Goal: Task Accomplishment & Management: Manage account settings

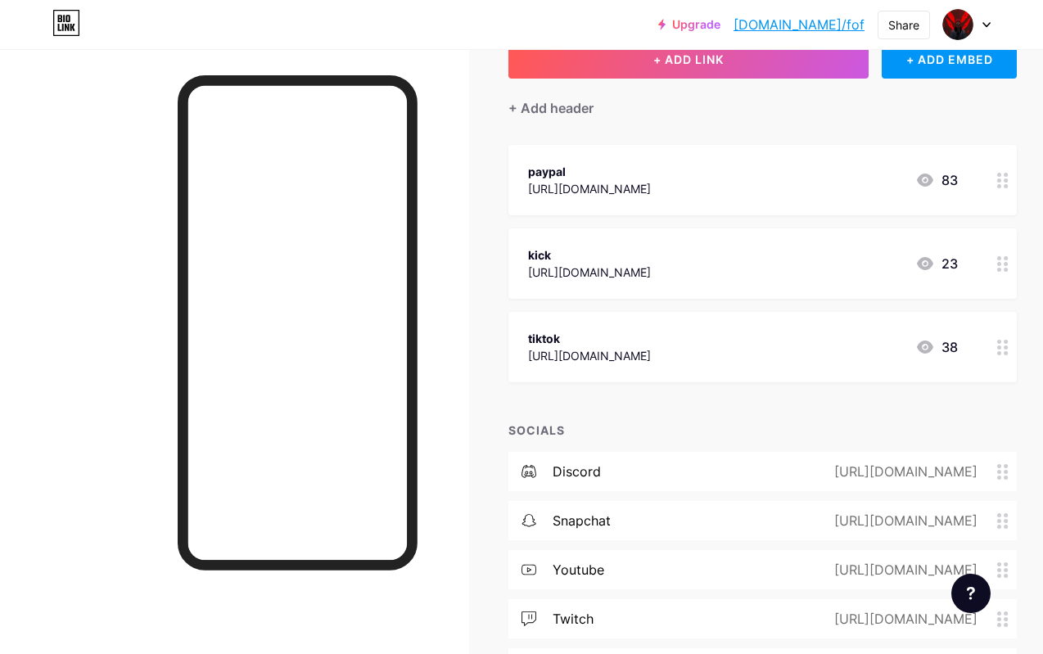
scroll to position [31, 0]
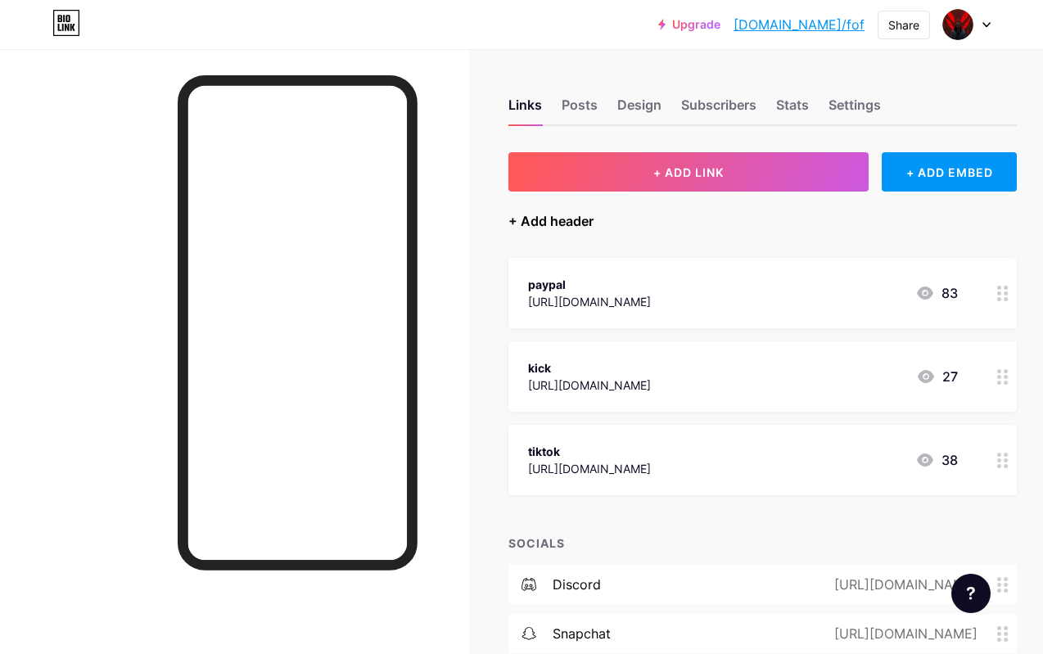
click at [561, 223] on div "+ Add header" at bounding box center [550, 221] width 85 height 20
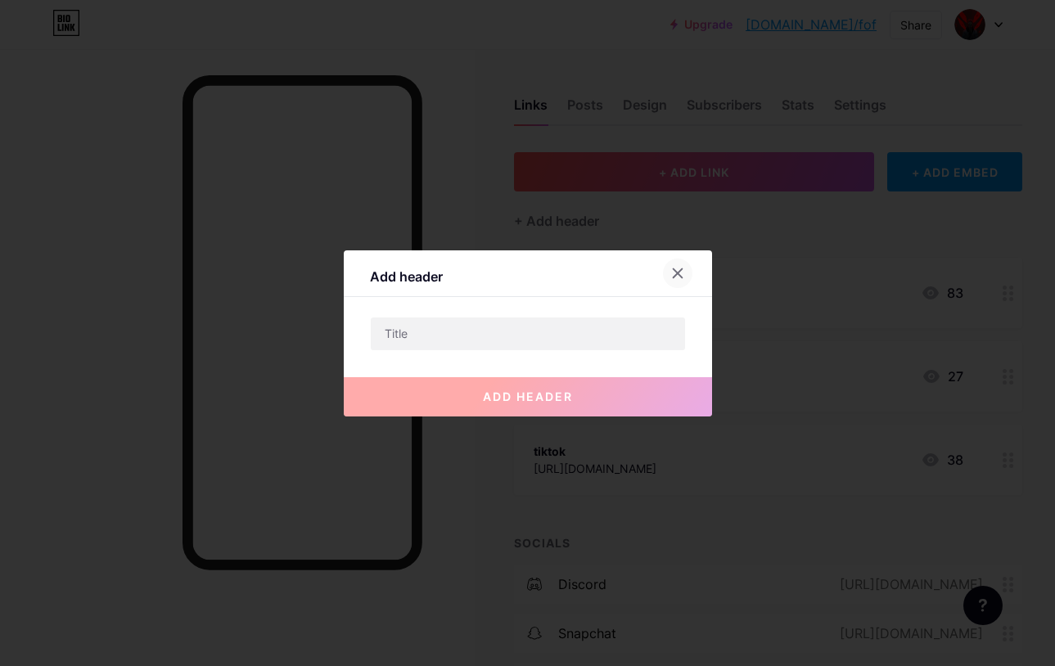
click at [681, 273] on icon at bounding box center [677, 273] width 13 height 13
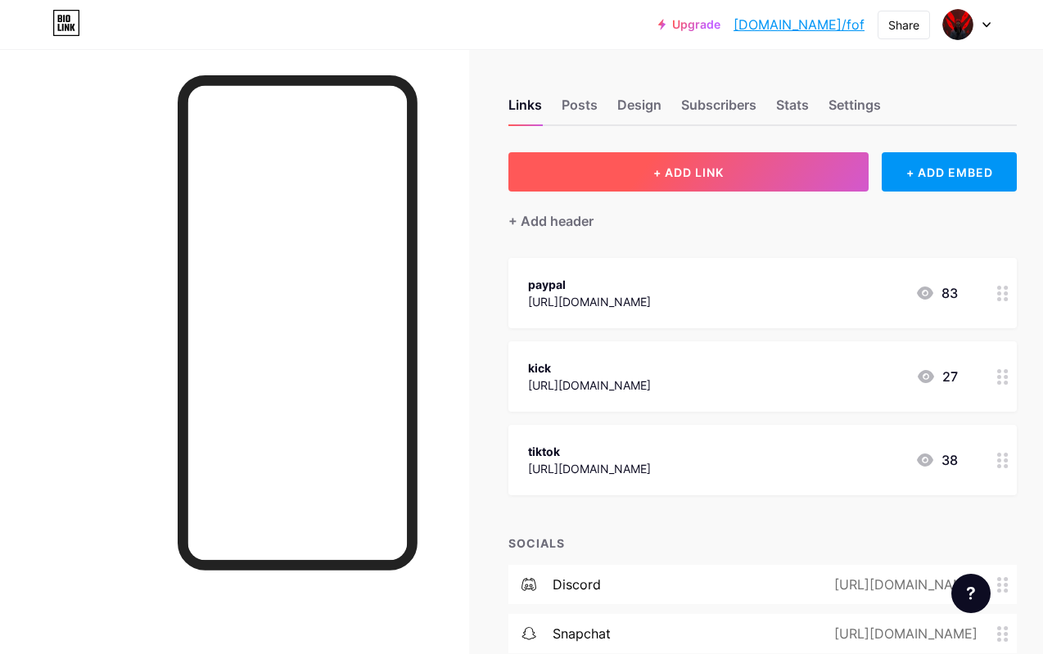
click at [777, 183] on button "+ ADD LINK" at bounding box center [688, 171] width 360 height 39
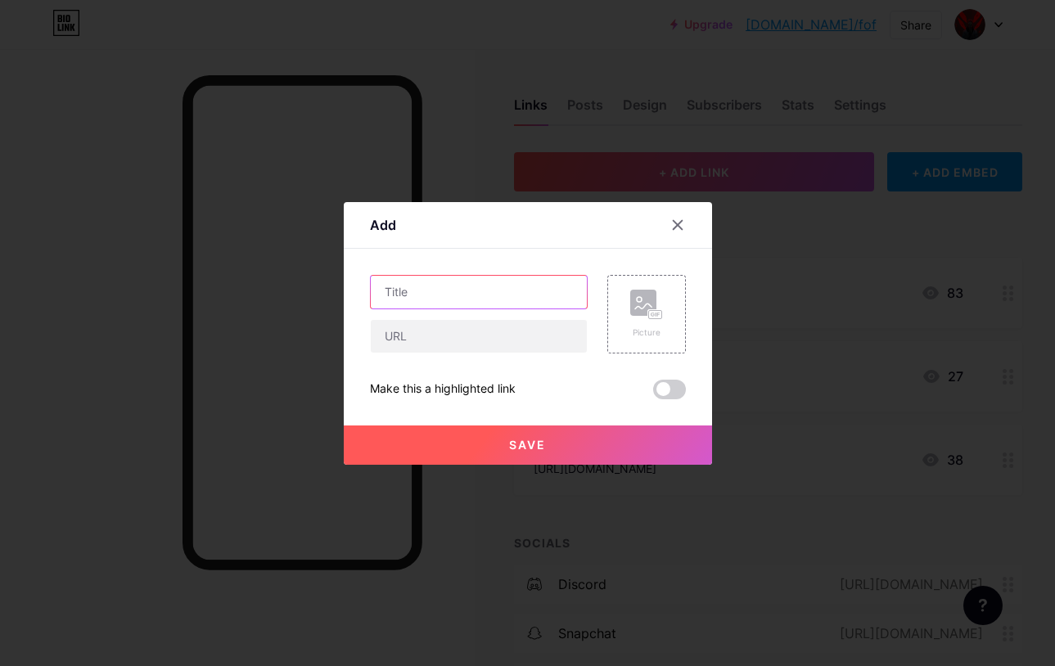
click at [441, 294] on input "text" at bounding box center [479, 292] width 216 height 33
type input "dokan"
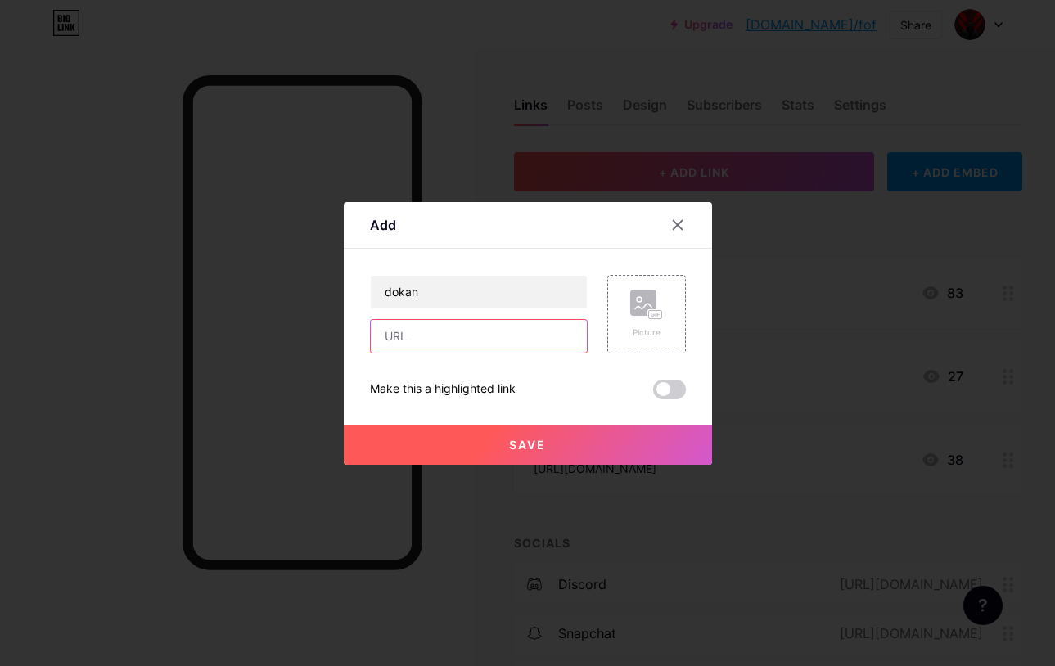
click at [501, 327] on input "text" at bounding box center [479, 336] width 216 height 33
paste input "[URL][DOMAIN_NAME]"
type input "[URL][DOMAIN_NAME]"
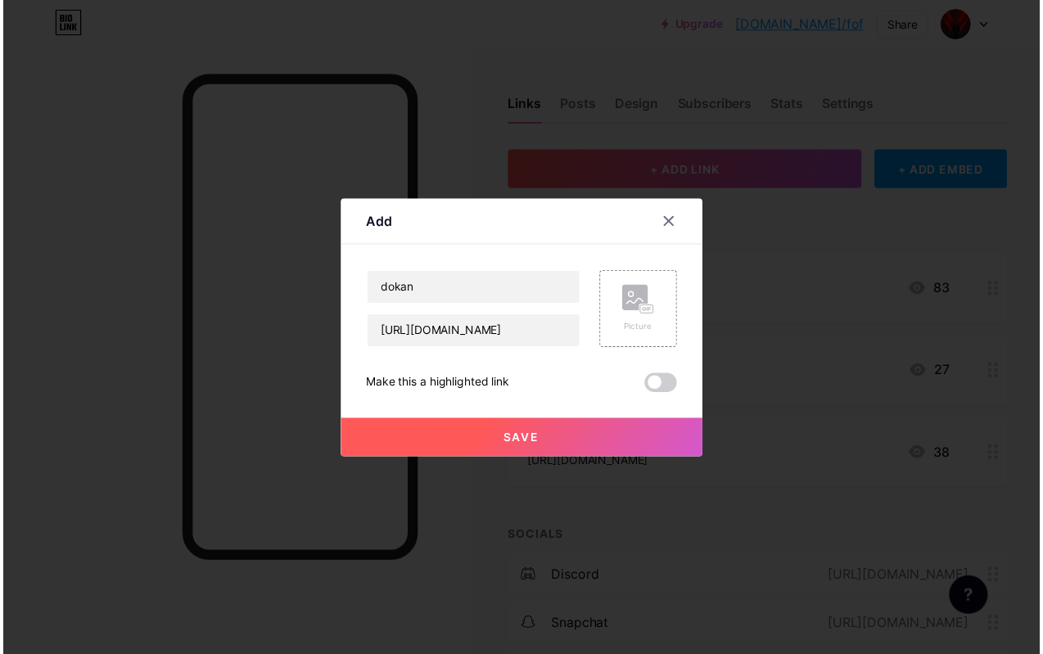
scroll to position [0, 0]
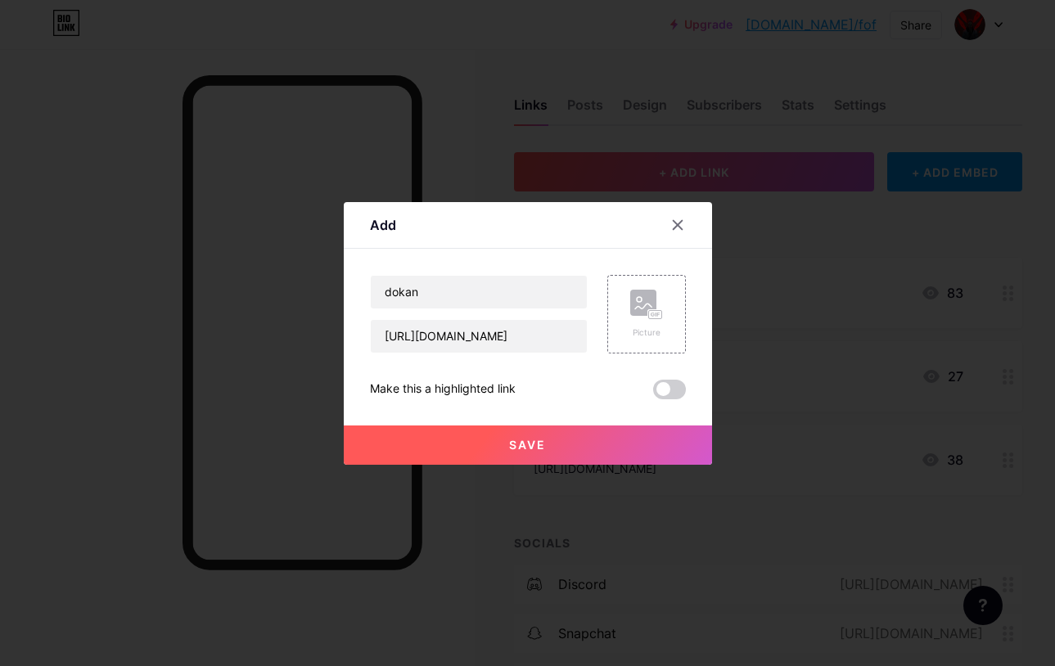
click at [567, 435] on button "Save" at bounding box center [528, 445] width 368 height 39
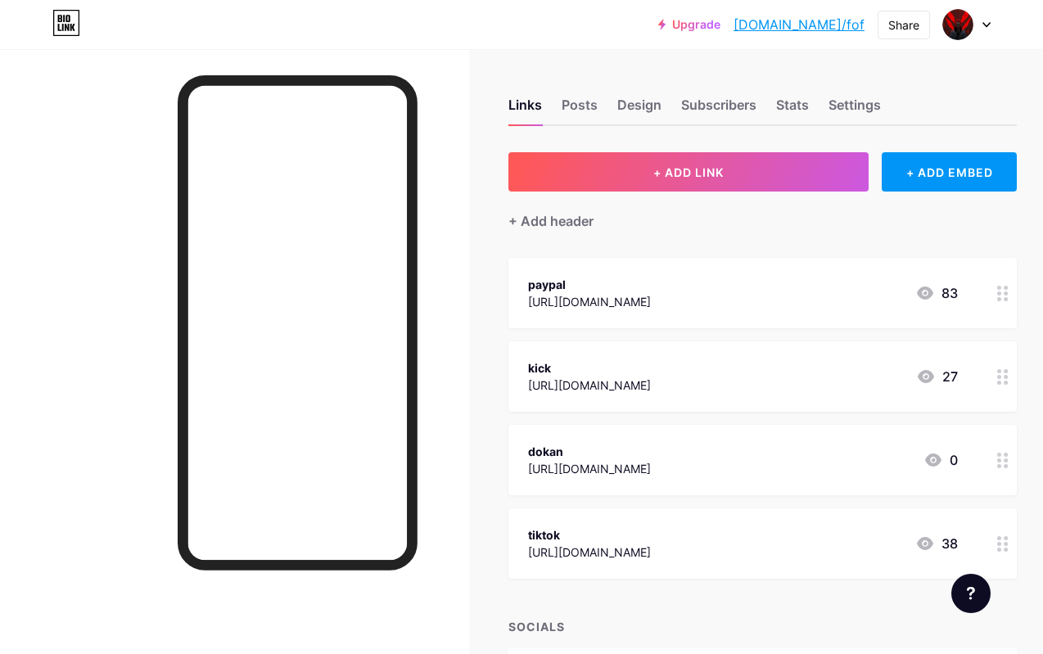
click at [823, 452] on div "dokan [URL][DOMAIN_NAME] 0" at bounding box center [743, 460] width 430 height 38
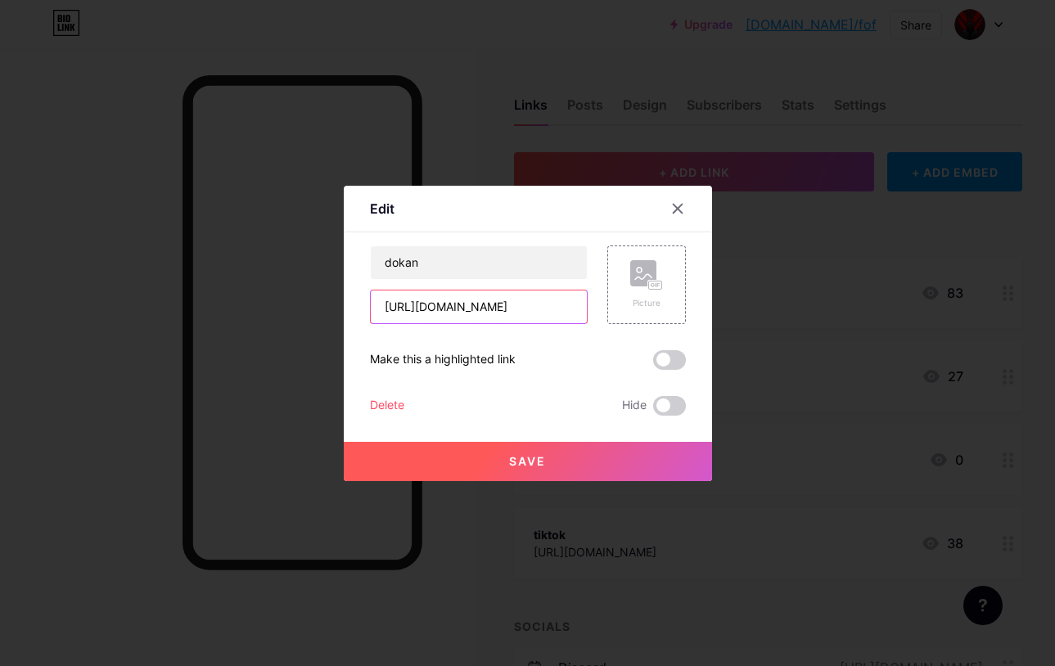
click at [503, 300] on input "[URL][DOMAIN_NAME]" at bounding box center [479, 307] width 216 height 33
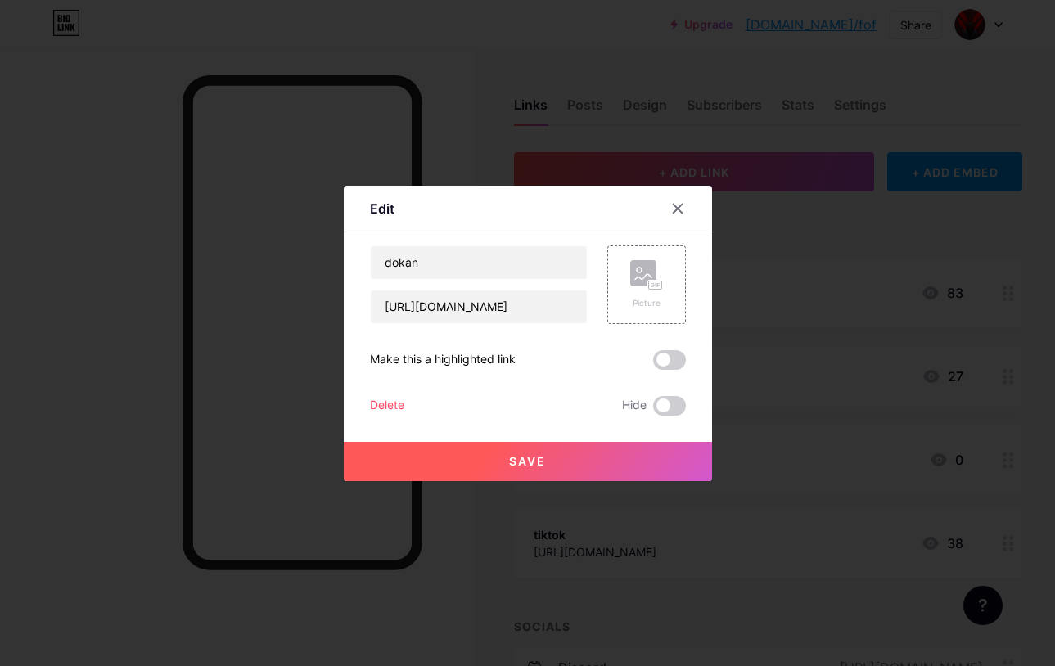
click at [602, 450] on button "Save" at bounding box center [528, 461] width 368 height 39
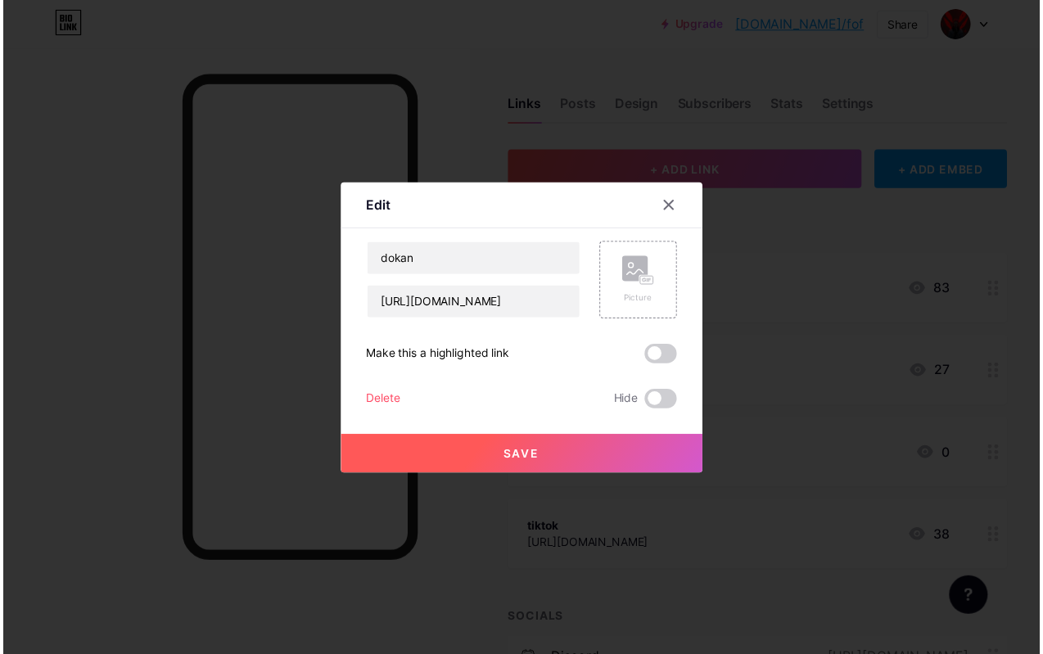
scroll to position [0, 0]
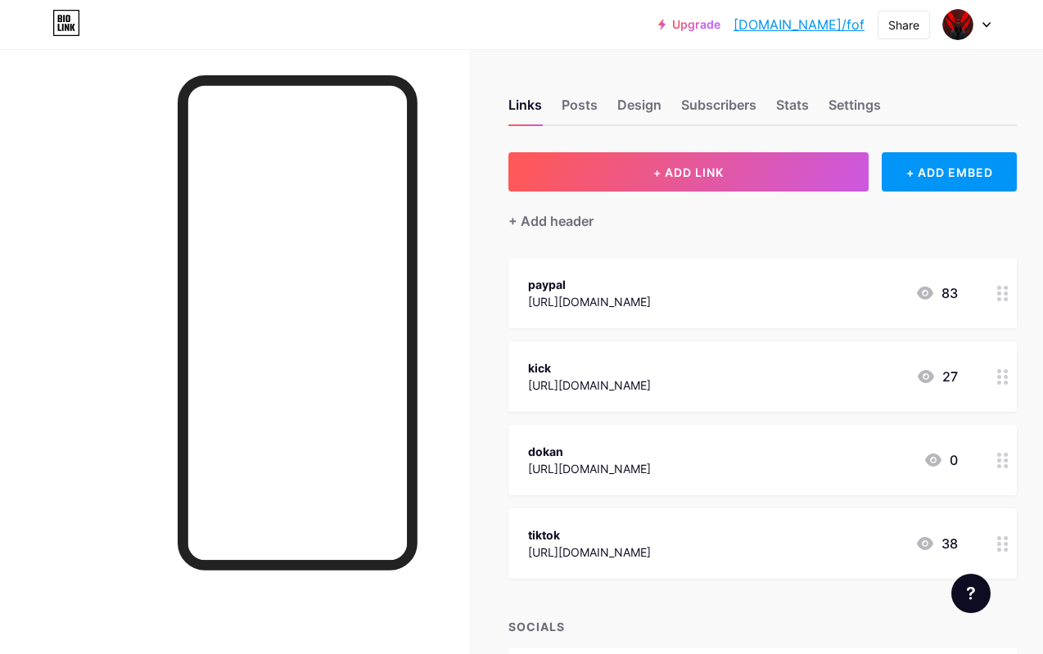
click at [1007, 466] on circle at bounding box center [1005, 466] width 4 height 4
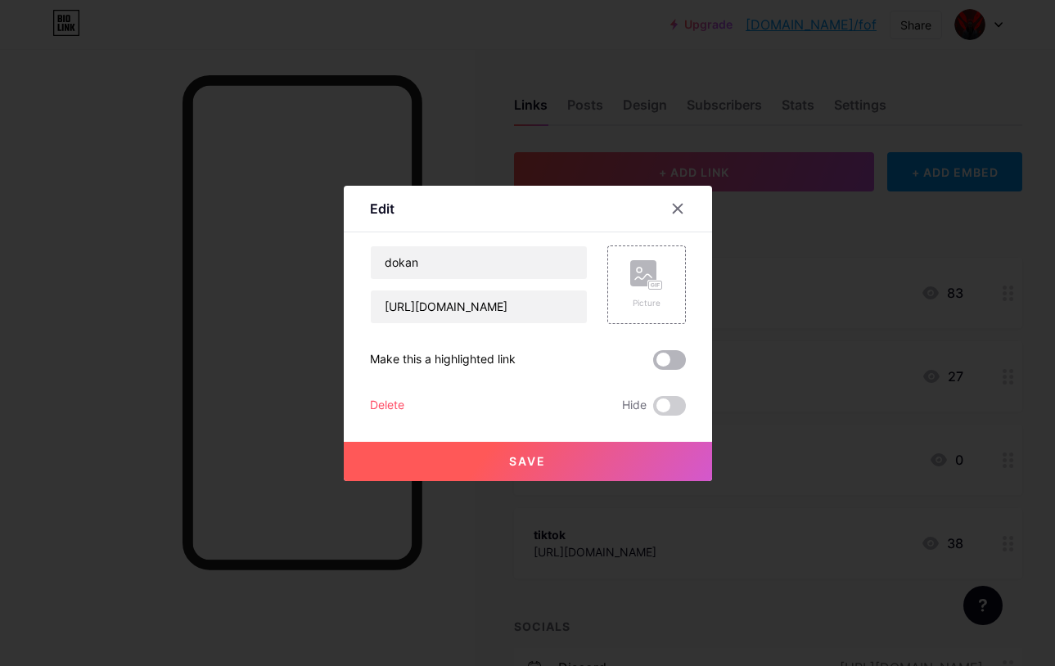
click at [675, 358] on span at bounding box center [669, 360] width 33 height 20
click at [653, 364] on input "checkbox" at bounding box center [653, 364] width 0 height 0
click at [611, 457] on button "Save" at bounding box center [528, 461] width 368 height 39
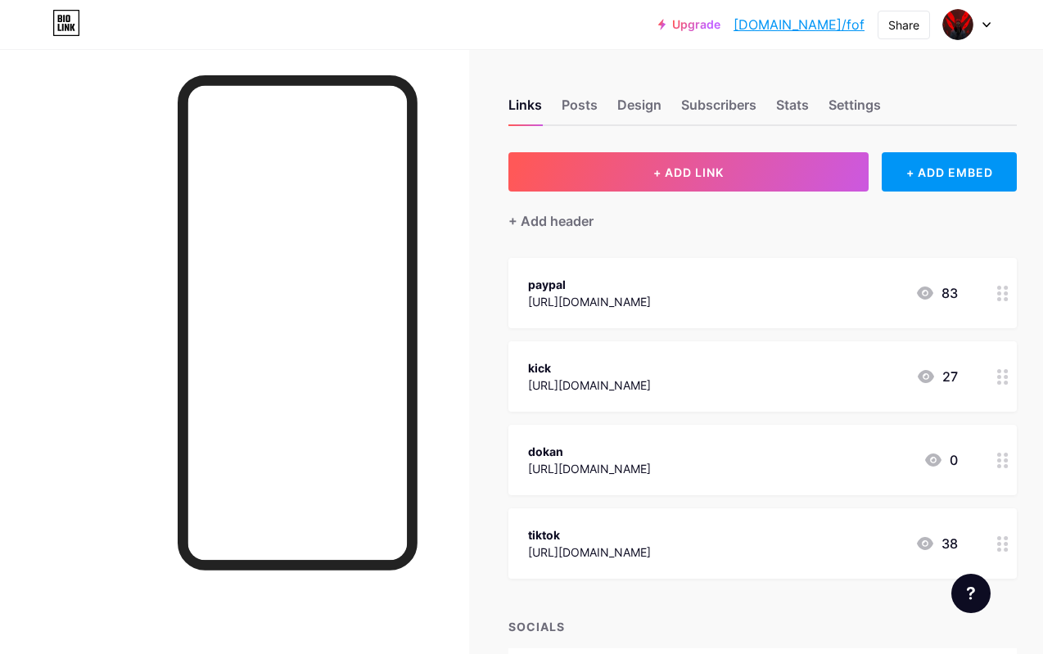
click at [1005, 301] on div at bounding box center [1003, 293] width 28 height 70
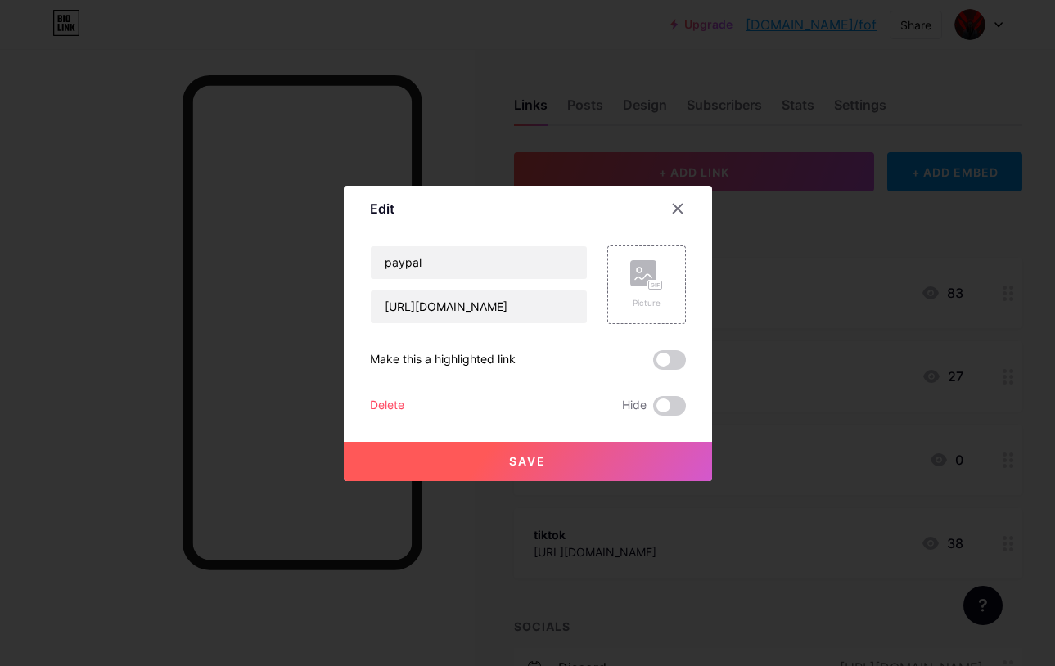
click at [670, 361] on span at bounding box center [669, 360] width 33 height 20
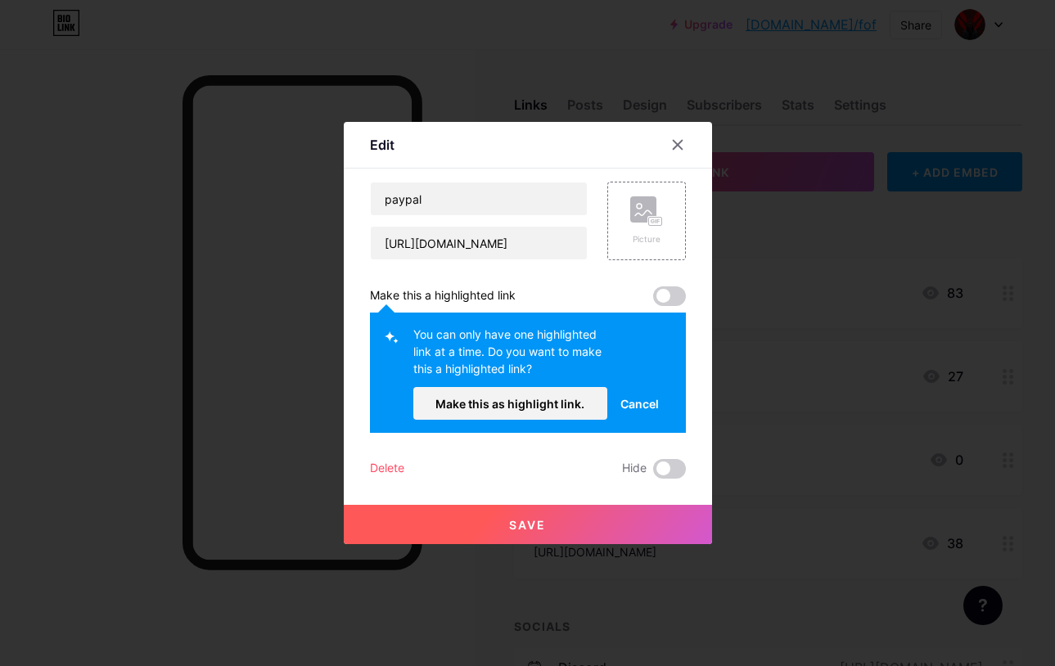
click at [653, 409] on span "Cancel" at bounding box center [639, 403] width 38 height 17
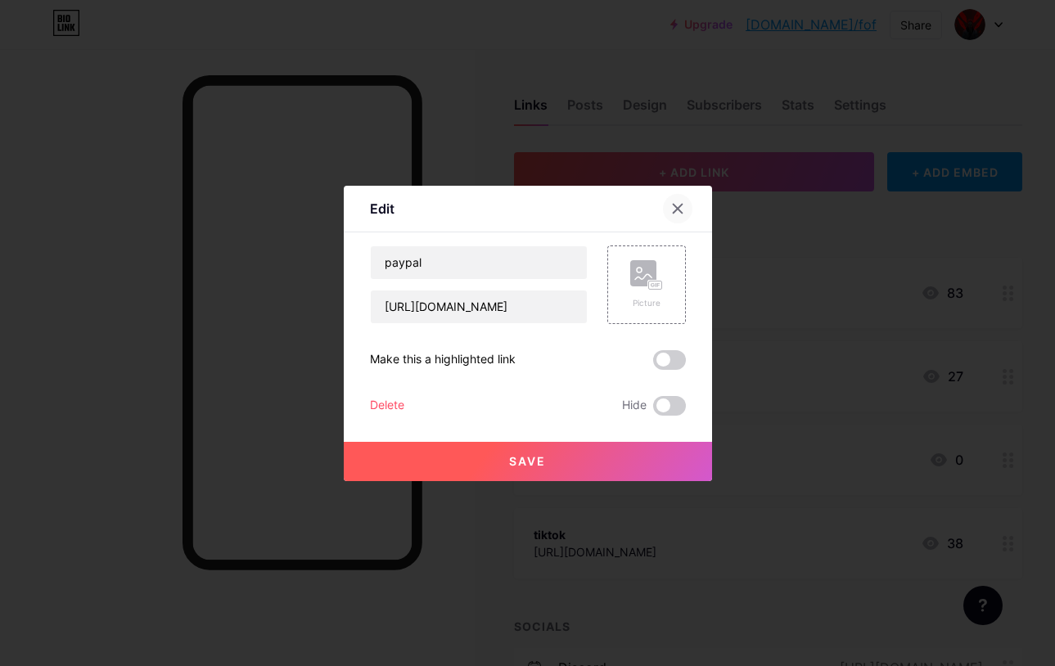
click at [668, 210] on div at bounding box center [677, 208] width 29 height 29
